Goal: Find specific page/section: Find specific page/section

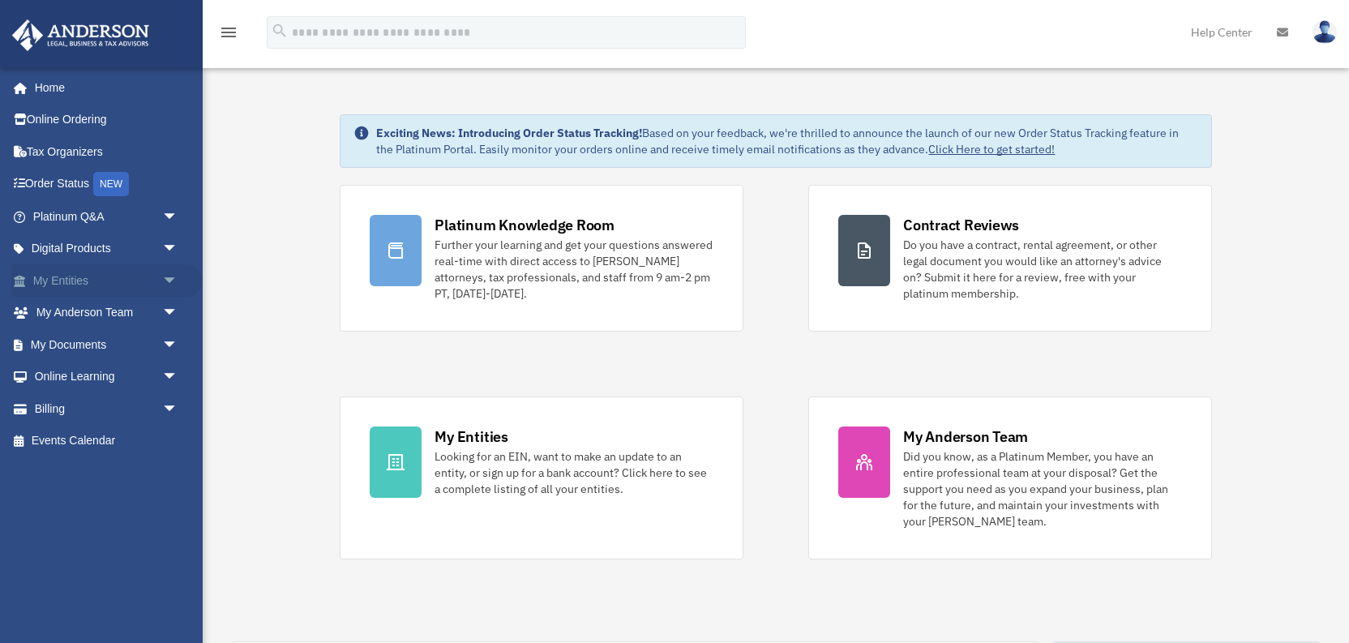
click at [81, 280] on link "My Entities arrow_drop_down" at bounding box center [106, 280] width 191 height 32
click at [70, 282] on link "My Entities arrow_drop_down" at bounding box center [106, 280] width 191 height 32
click at [169, 280] on span "arrow_drop_down" at bounding box center [178, 280] width 32 height 33
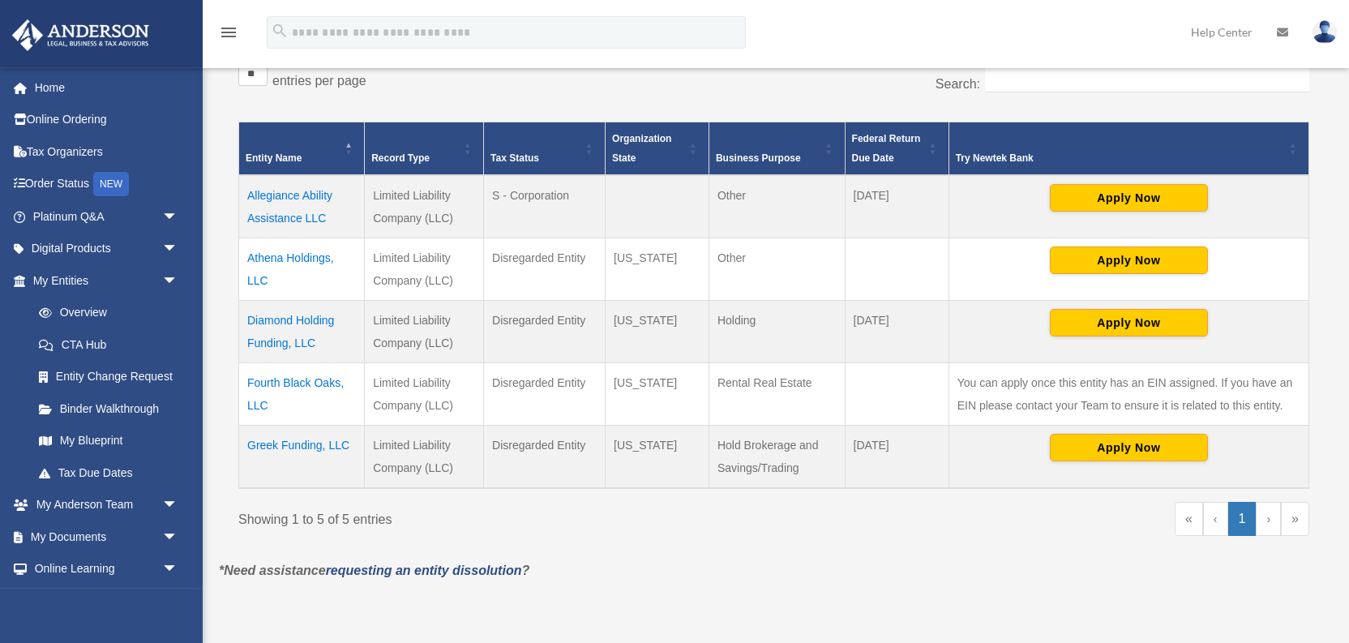
scroll to position [345, 0]
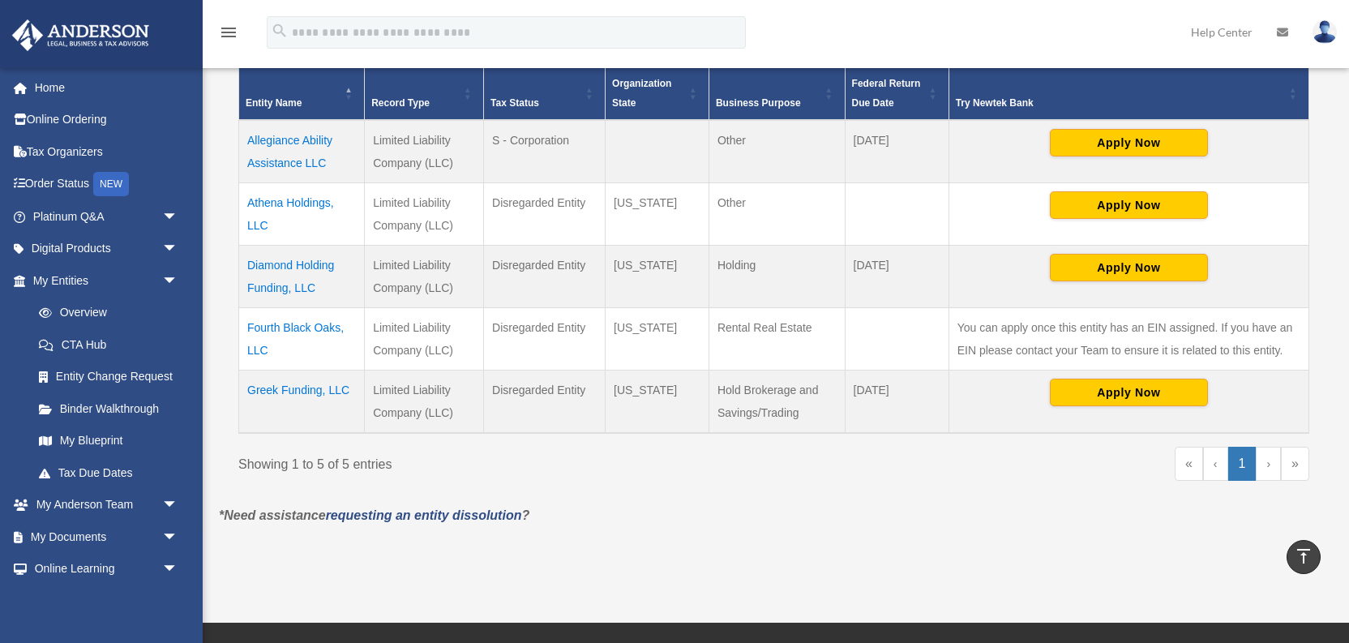
drag, startPoint x: 246, startPoint y: 319, endPoint x: 337, endPoint y: 340, distance: 93.2
click at [337, 340] on td "Fourth Black Oaks, LLC" at bounding box center [302, 338] width 126 height 62
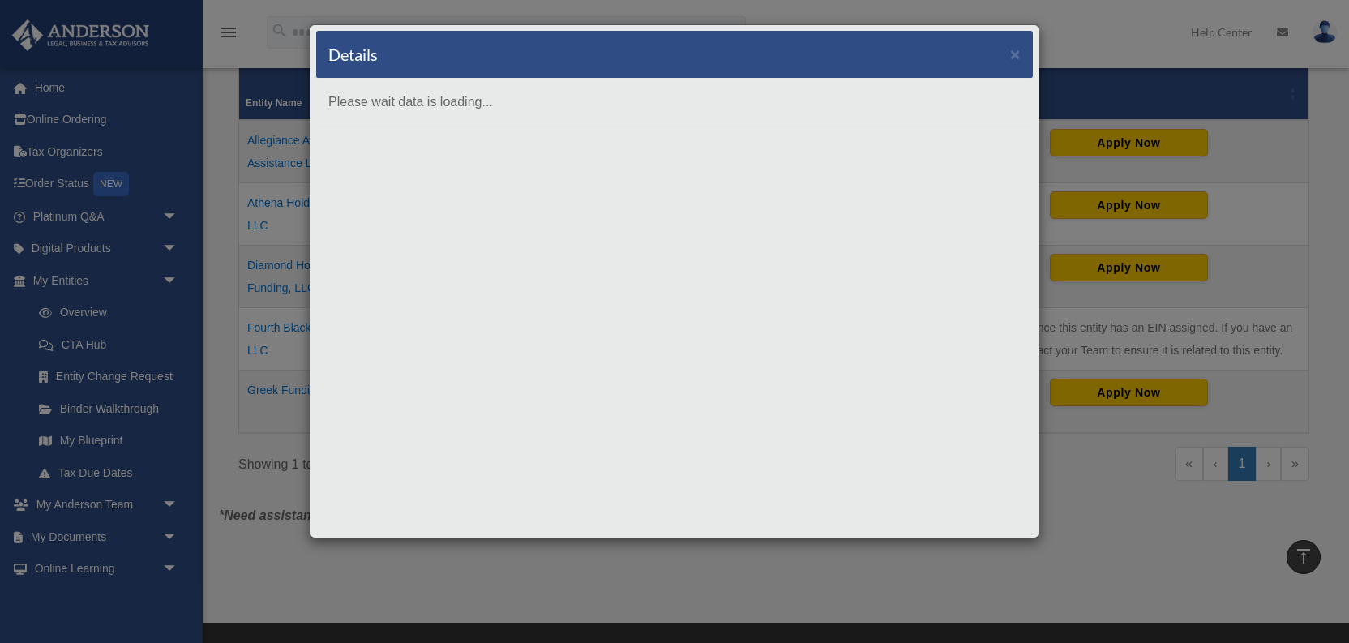
copy td "Fourth Black Oaks, LLC"
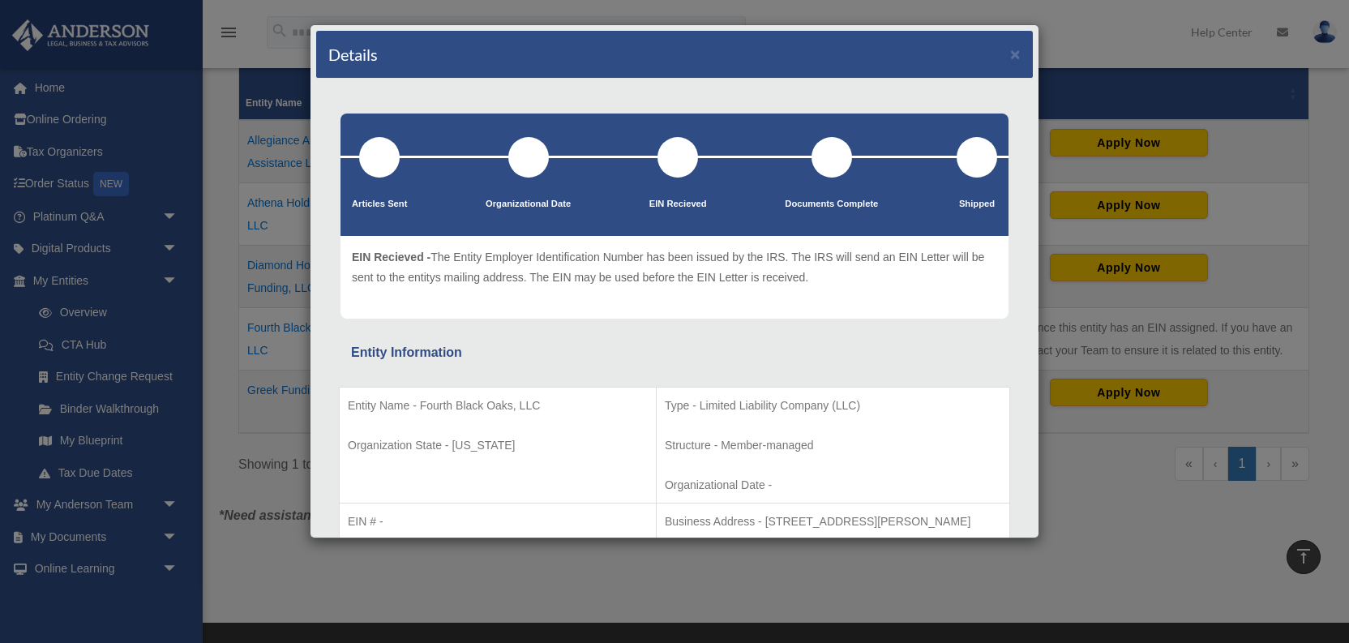
click at [1009, 55] on div "Details ×" at bounding box center [674, 55] width 717 height 48
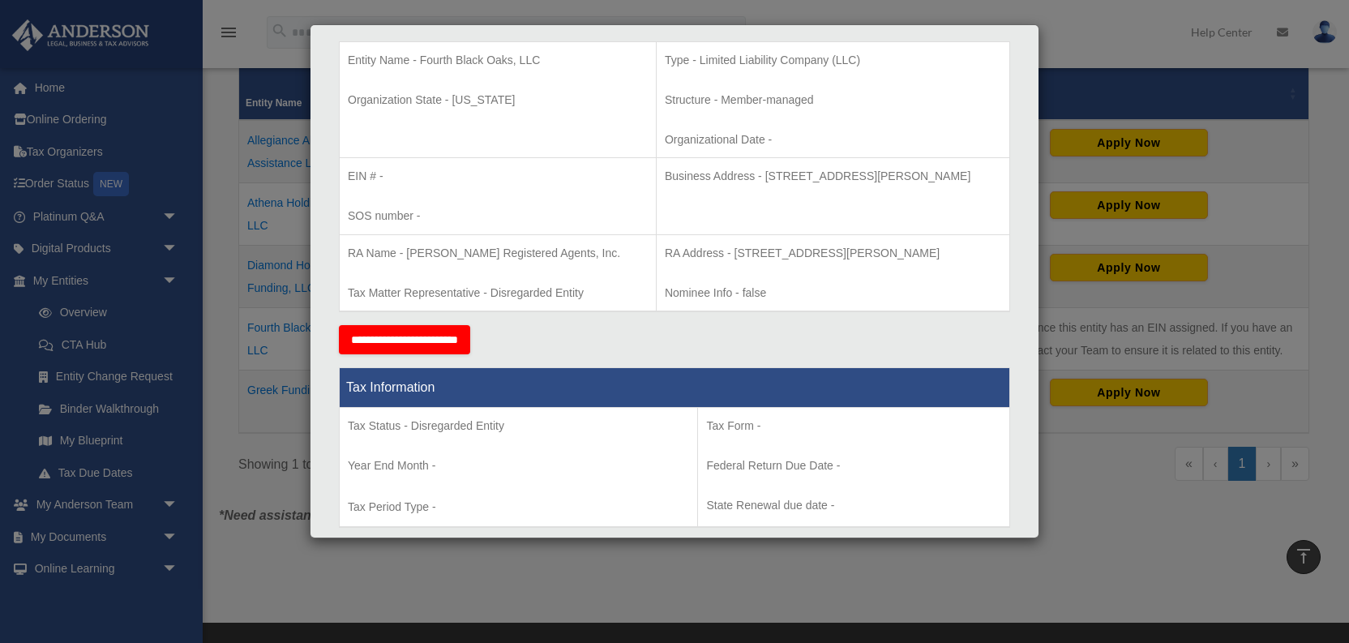
scroll to position [0, 0]
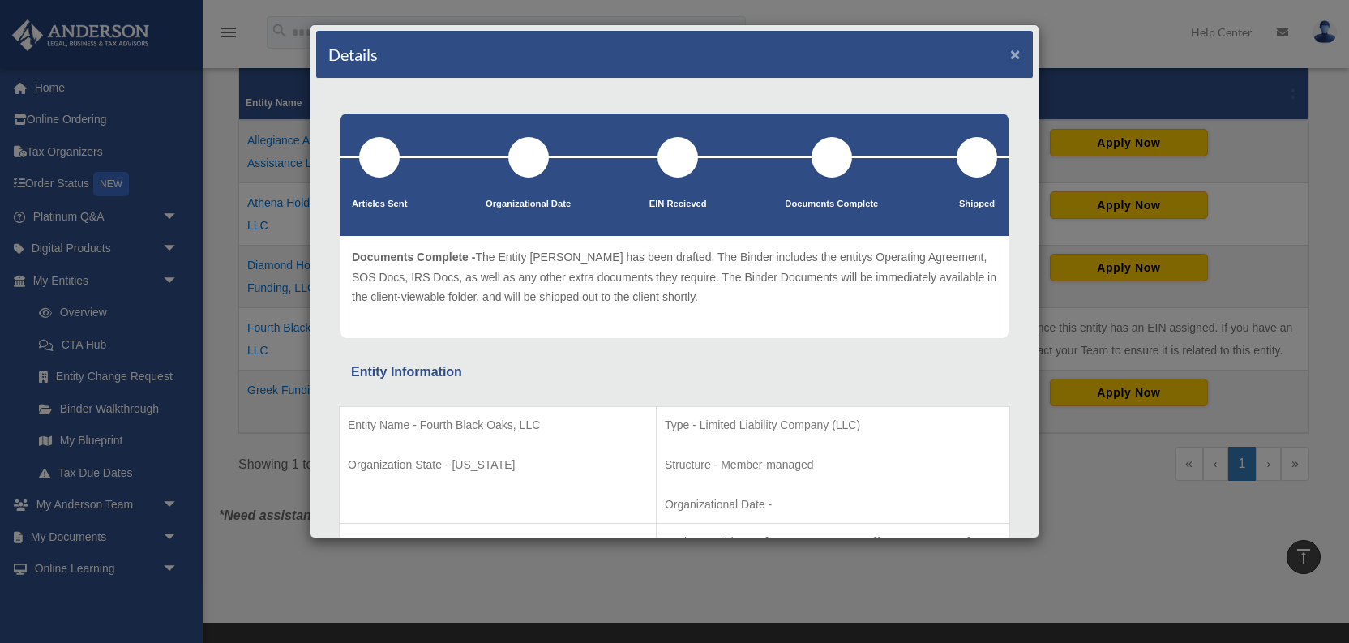
click at [1019, 47] on button "×" at bounding box center [1015, 53] width 11 height 17
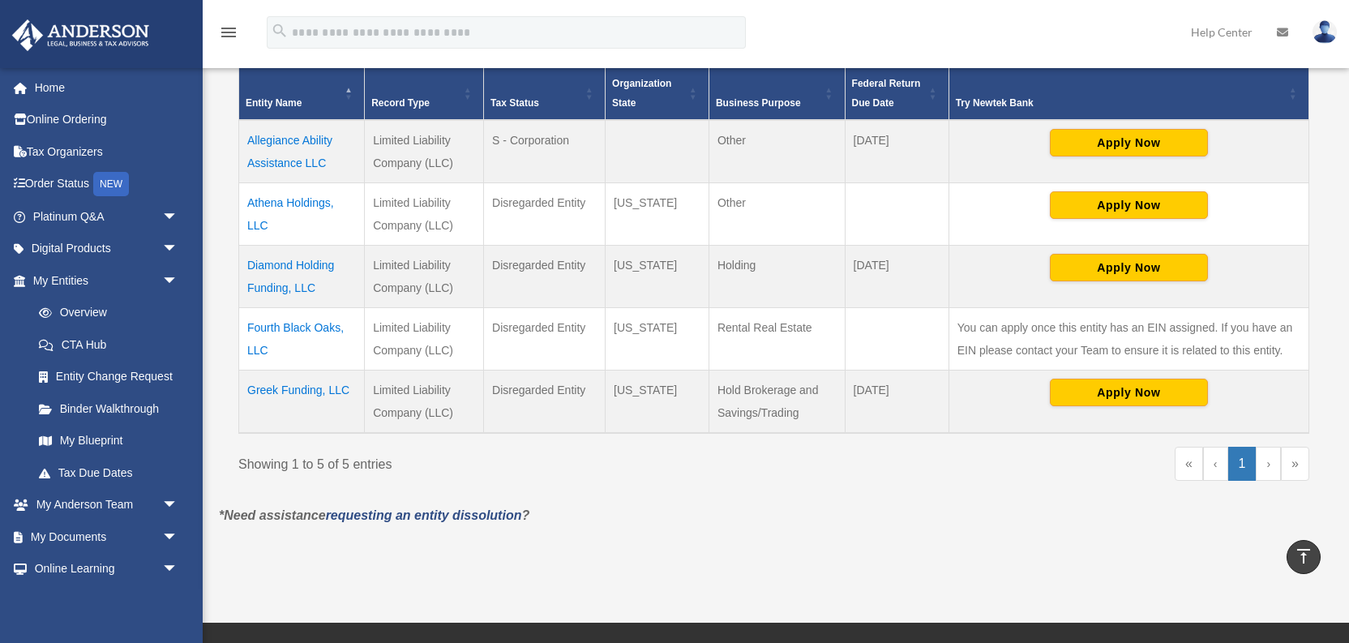
drag, startPoint x: 242, startPoint y: 325, endPoint x: 340, endPoint y: 338, distance: 98.1
click at [340, 338] on td "Fourth Black Oaks, LLC" at bounding box center [302, 338] width 126 height 62
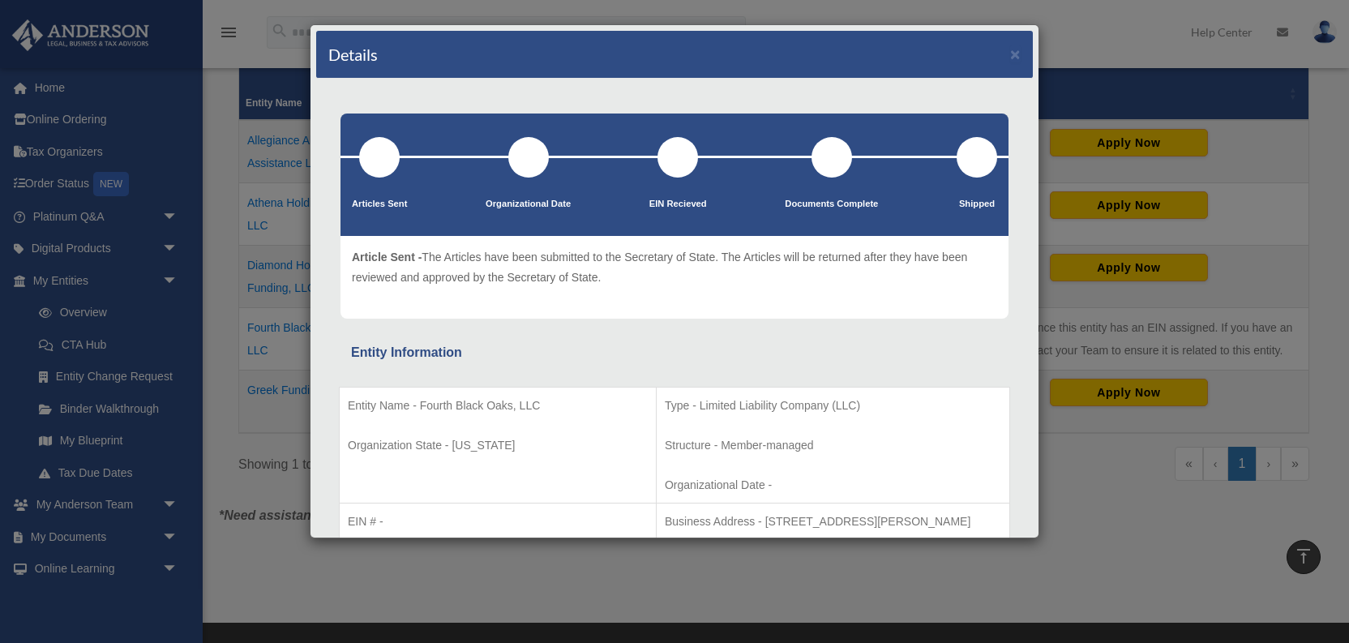
click at [1021, 47] on div "Details ×" at bounding box center [674, 55] width 717 height 48
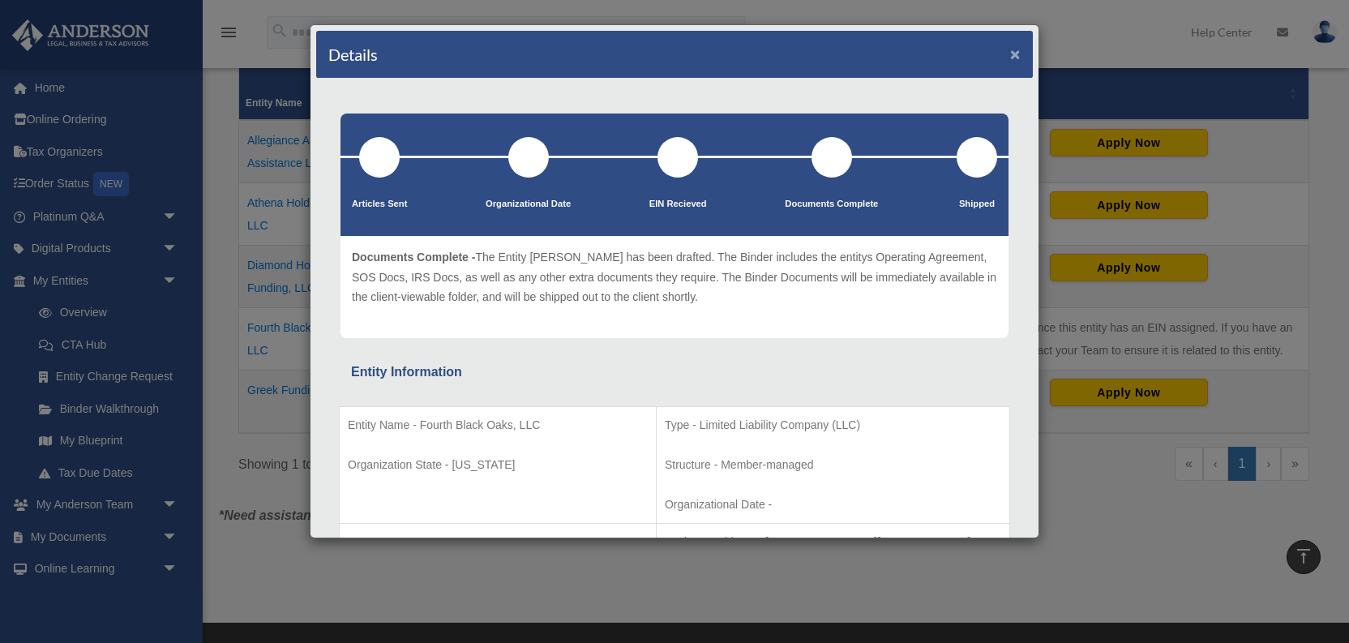
click at [1014, 53] on button "×" at bounding box center [1015, 53] width 11 height 17
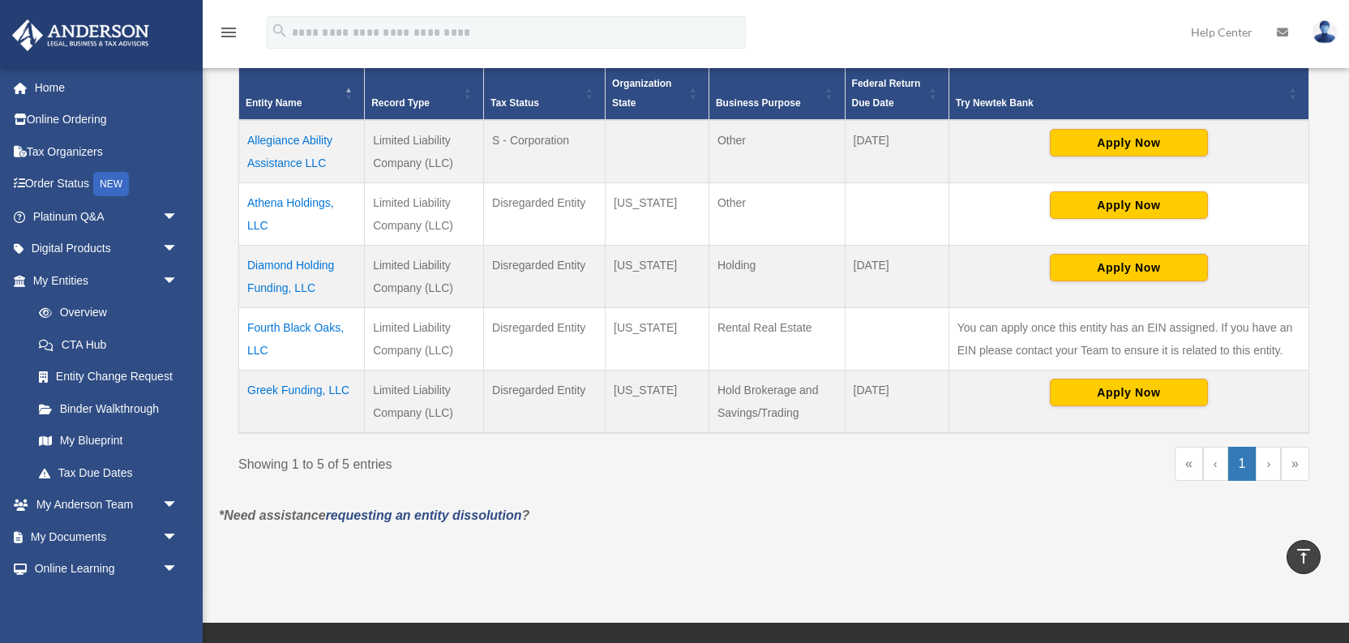
drag, startPoint x: 242, startPoint y: 328, endPoint x: 338, endPoint y: 325, distance: 95.7
click at [338, 325] on td "Fourth Black Oaks, LLC" at bounding box center [302, 338] width 126 height 62
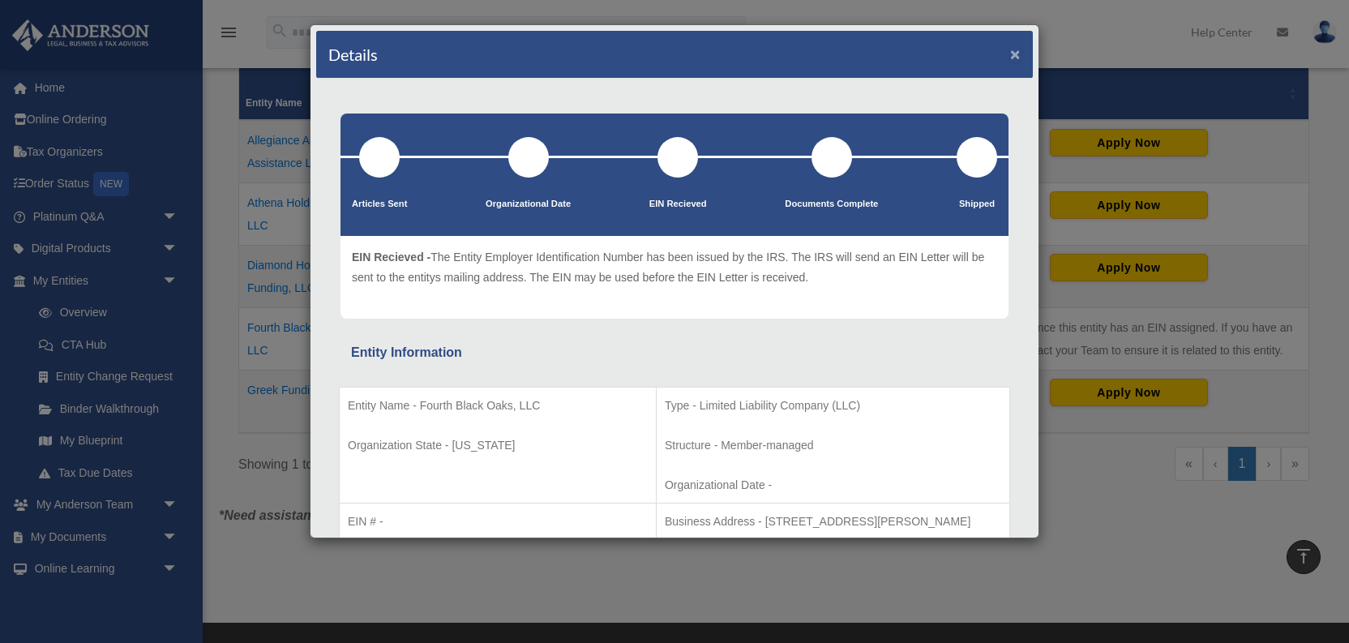
click at [1015, 46] on button "×" at bounding box center [1015, 53] width 11 height 17
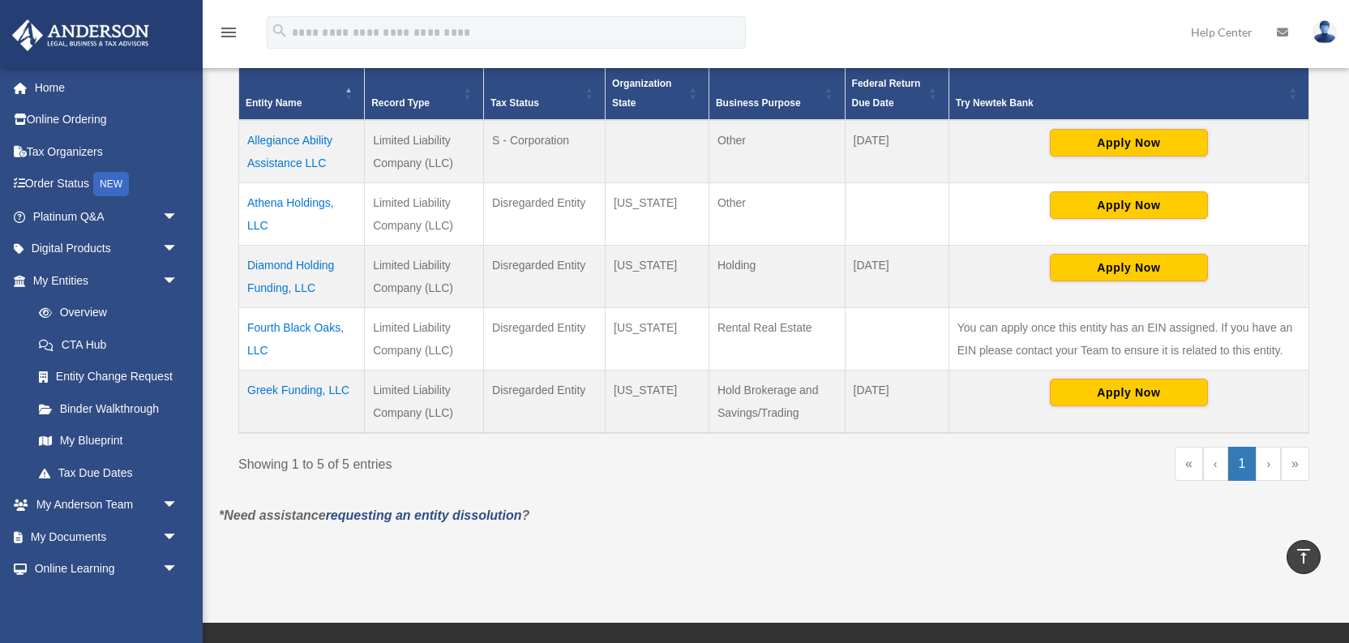
copy td "Fourth Black Oaks"
